Goal: Task Accomplishment & Management: Use online tool/utility

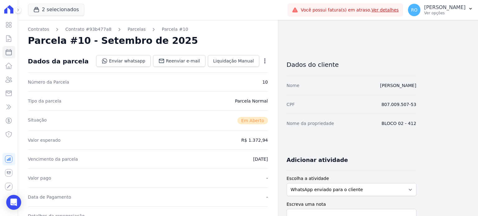
scroll to position [124, 0]
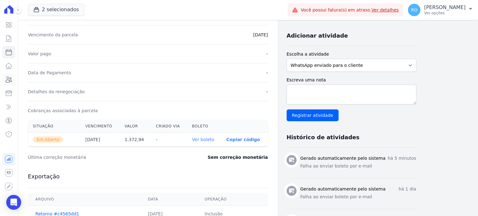
click at [9, 79] on icon at bounding box center [8, 79] width 7 height 7
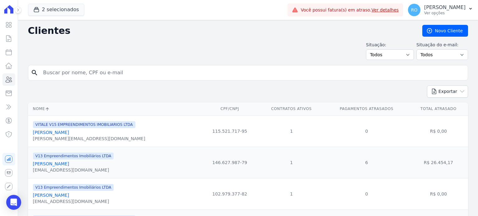
click at [77, 74] on input "search" at bounding box center [253, 73] width 426 height 12
type input "Natasha Cristina"
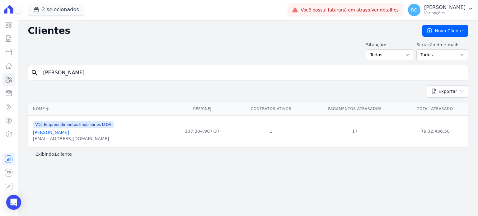
click at [62, 132] on link "Natasha Cristina Cunha Muniz" at bounding box center [51, 132] width 36 height 5
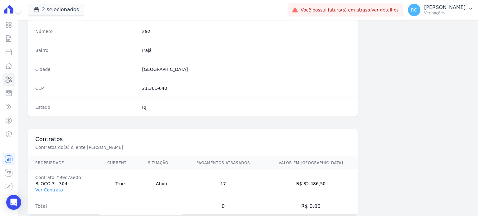
scroll to position [364, 0]
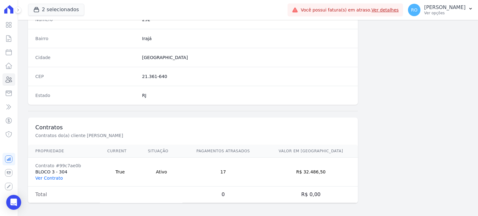
click at [49, 178] on link "Ver Contrato" at bounding box center [48, 178] width 27 height 5
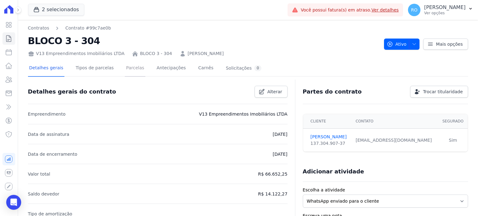
click at [130, 72] on link "Parcelas" at bounding box center [135, 68] width 21 height 16
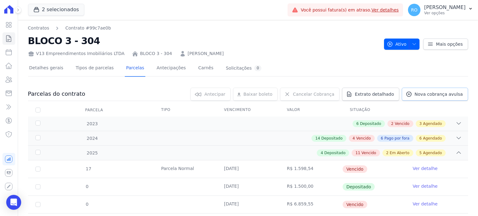
click at [422, 97] on span "Nova cobrança avulsa" at bounding box center [439, 94] width 48 height 6
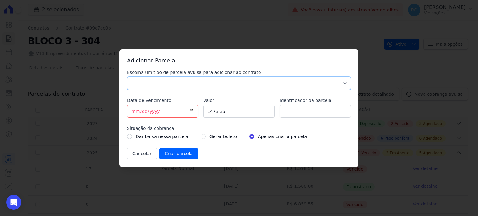
click at [171, 85] on select "Parcela Normal Sinal Caução Intercalada Chaves Pré Chaves Pós Chaves Taxas Quit…" at bounding box center [239, 83] width 224 height 13
select select "others"
click at [127, 77] on select "Parcela Normal Sinal Caução Intercalada Chaves Pré Chaves Pós Chaves Taxas Quit…" at bounding box center [239, 83] width 224 height 13
click at [192, 111] on input "2025-09-05" at bounding box center [162, 111] width 71 height 13
type input "2025-09-08"
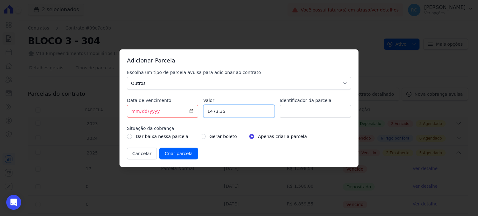
drag, startPoint x: 207, startPoint y: 114, endPoint x: 203, endPoint y: 114, distance: 3.7
click at [203, 114] on input "1473.35" at bounding box center [238, 111] width 71 height 13
drag, startPoint x: 230, startPoint y: 112, endPoint x: 193, endPoint y: 110, distance: 37.7
click at [193, 110] on div "Escolha um tipo de parcela avulsa para adicionar ao contrato Parcela Normal Sin…" at bounding box center [239, 114] width 224 height 90
type input "1263.32"
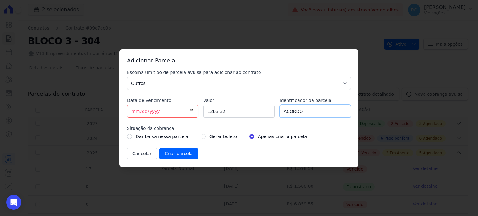
type input "ACORDO"
click at [201, 138] on div "Gerar boleto" at bounding box center [219, 136] width 36 height 7
click at [201, 134] on div "Gerar boleto" at bounding box center [219, 136] width 36 height 7
click at [201, 137] on input "radio" at bounding box center [203, 136] width 5 height 5
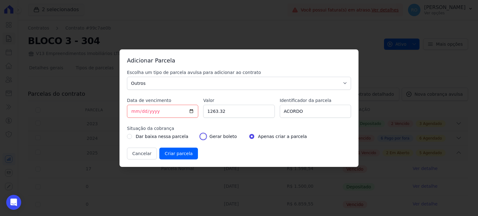
radio input "true"
click at [159, 152] on input "Criar parcela" at bounding box center [178, 154] width 39 height 12
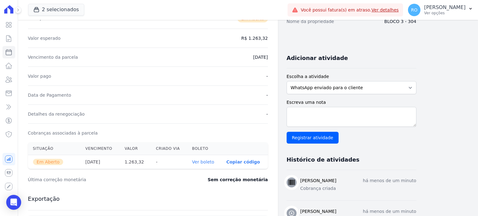
scroll to position [124, 0]
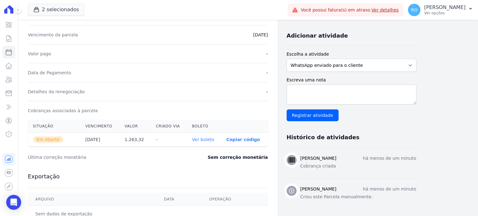
click at [204, 140] on link "Ver boleto" at bounding box center [203, 139] width 22 height 5
click at [10, 49] on icon at bounding box center [8, 52] width 7 height 7
select select
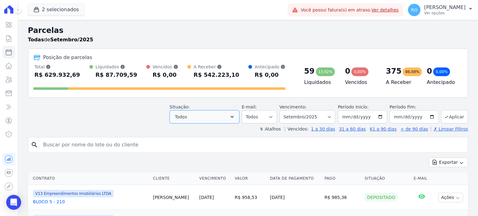
click at [234, 116] on icon "button" at bounding box center [232, 117] width 3 height 2
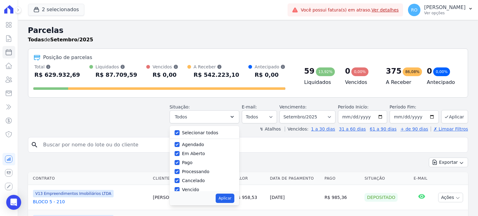
click at [200, 134] on label "Selecionar todos" at bounding box center [200, 132] width 36 height 5
click at [180, 134] on input "Selecionar todos" at bounding box center [177, 132] width 5 height 5
checkbox input "false"
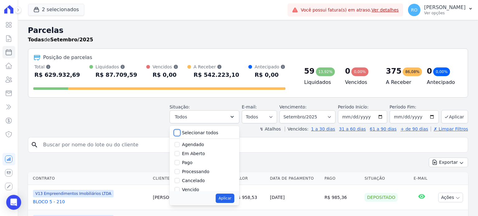
checkbox input "false"
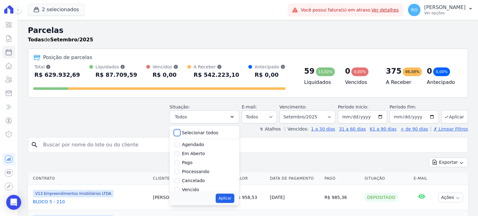
checkbox input "false"
click at [193, 163] on label "Pago" at bounding box center [187, 162] width 11 height 5
click at [180, 163] on input "Pago" at bounding box center [177, 162] width 5 height 5
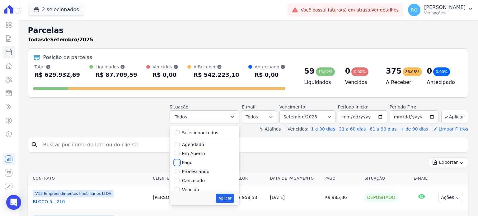
checkbox input "true"
click at [197, 169] on label "Transferindo" at bounding box center [195, 167] width 27 height 5
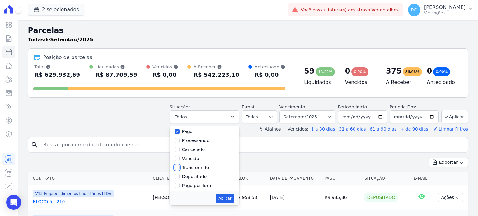
click at [180, 169] on input "Transferindo" at bounding box center [177, 167] width 5 height 5
checkbox input "true"
click at [198, 176] on label "Depositado" at bounding box center [194, 176] width 25 height 5
click at [180, 176] on input "Depositado" at bounding box center [177, 176] width 5 height 5
checkbox input "true"
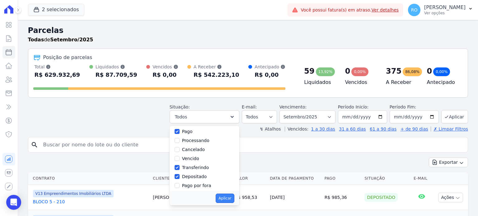
click at [226, 197] on button "Aplicar" at bounding box center [225, 198] width 18 height 9
select select "paid"
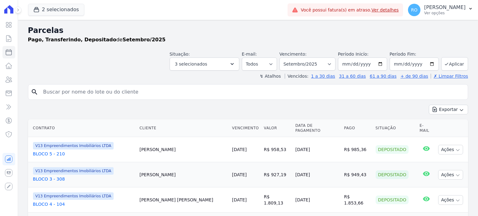
select select
click at [444, 63] on icon "submit" at bounding box center [446, 64] width 5 height 5
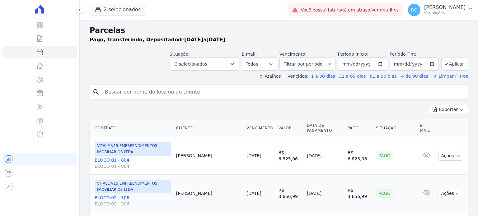
select select
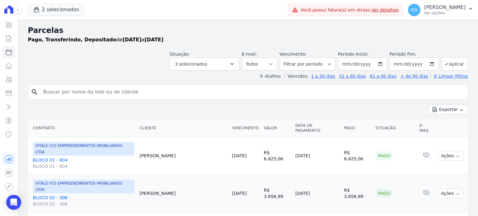
click at [322, 40] on div "Pago, Transferindo, Depositado de [DATE] a [DATE]" at bounding box center [248, 39] width 440 height 7
click at [449, 106] on button "Exportar" at bounding box center [448, 110] width 39 height 10
click at [448, 137] on span "Exportar CSV" at bounding box center [447, 135] width 33 height 6
click at [449, 10] on p "[PERSON_NAME]" at bounding box center [444, 7] width 41 height 6
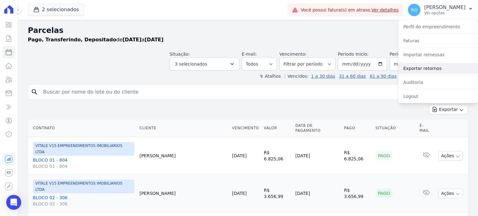
click at [426, 69] on link "Exportar retornos" at bounding box center [438, 68] width 80 height 11
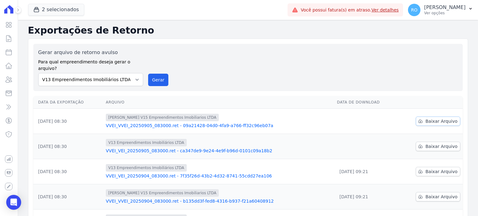
click at [430, 118] on span "Baixar Arquivo" at bounding box center [441, 121] width 32 height 6
click at [430, 143] on span "Baixar Arquivo" at bounding box center [441, 146] width 32 height 6
click at [159, 74] on button "Gerar" at bounding box center [158, 80] width 21 height 12
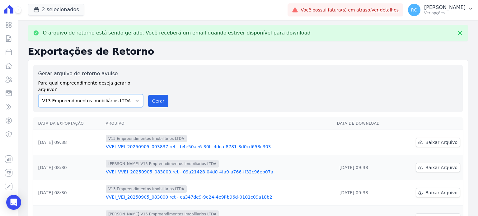
click at [135, 94] on select "Flow - V9 Empreendimentos Imobiliários LTDA. On - V11 Empreendimentos Imobiliár…" at bounding box center [90, 100] width 105 height 13
select select "43a01992-2921-4595-aa0d-28e05d992a61"
click at [38, 94] on select "Flow - V9 Empreendimentos Imobiliários LTDA. On - V11 Empreendimentos Imobiliár…" at bounding box center [90, 100] width 105 height 13
click at [160, 97] on button "Gerar" at bounding box center [158, 101] width 21 height 12
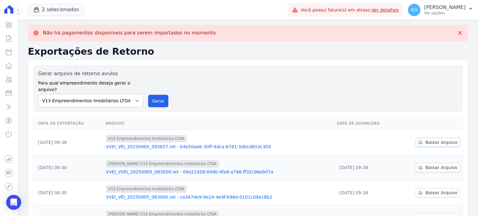
click at [427, 139] on span "Baixar Arquivo" at bounding box center [441, 142] width 32 height 6
